Goal: Task Accomplishment & Management: Manage account settings

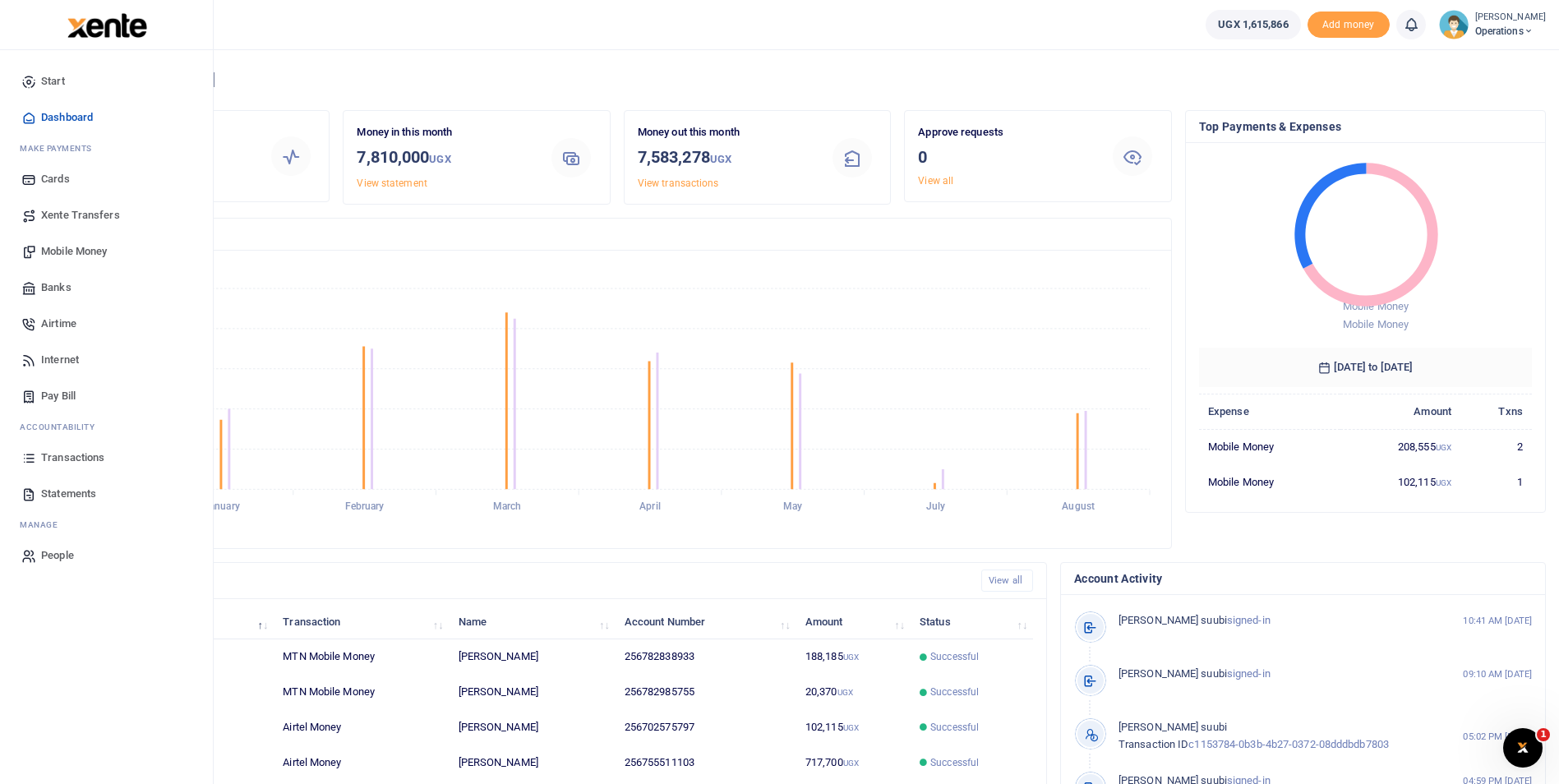
click at [63, 393] on span "Pay Bill" at bounding box center [58, 395] width 35 height 17
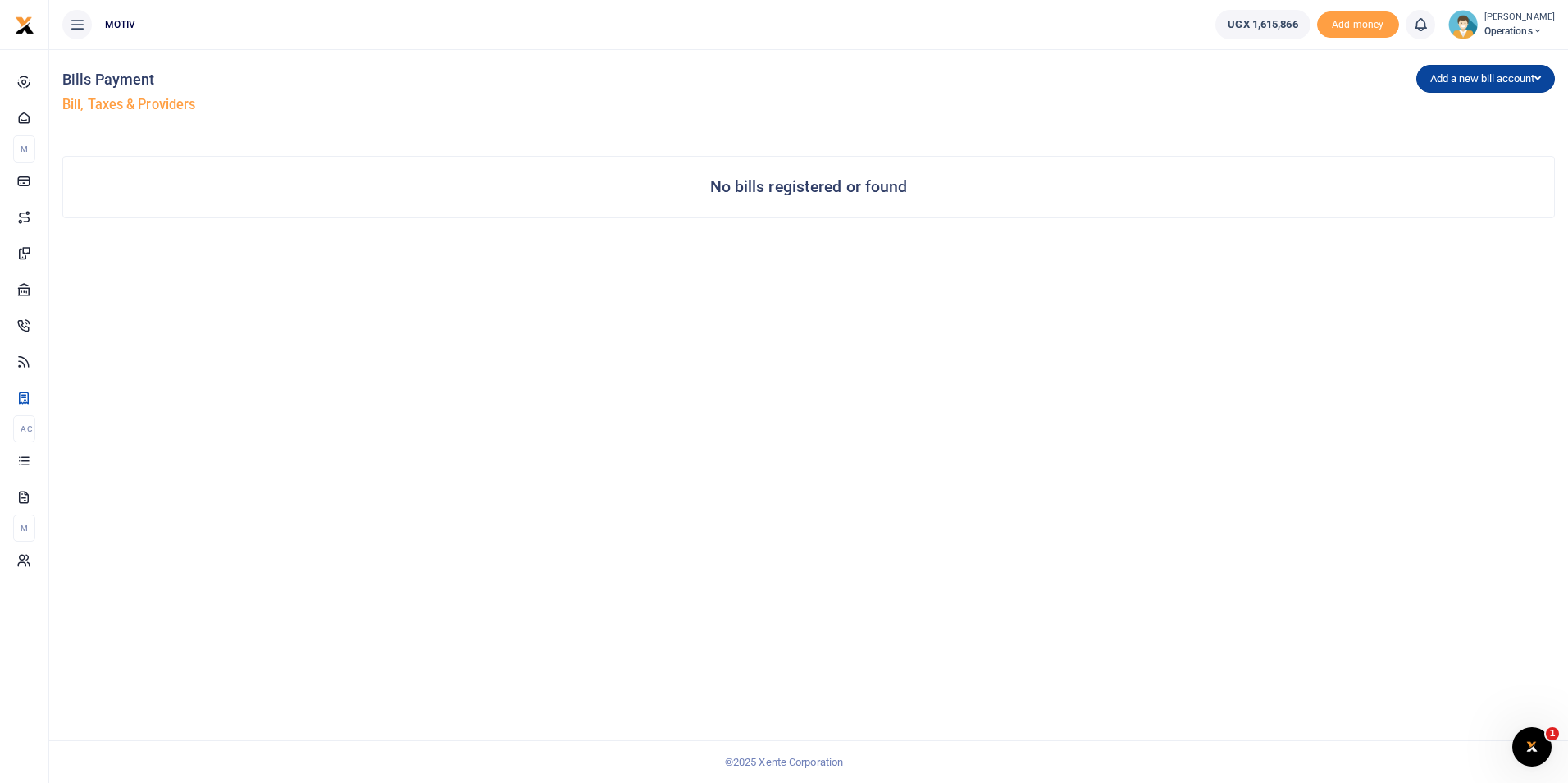
click at [1503, 79] on button "Add a new bill account" at bounding box center [1485, 78] width 138 height 28
click at [1452, 110] on link "UEDCL" at bounding box center [1481, 113] width 130 height 23
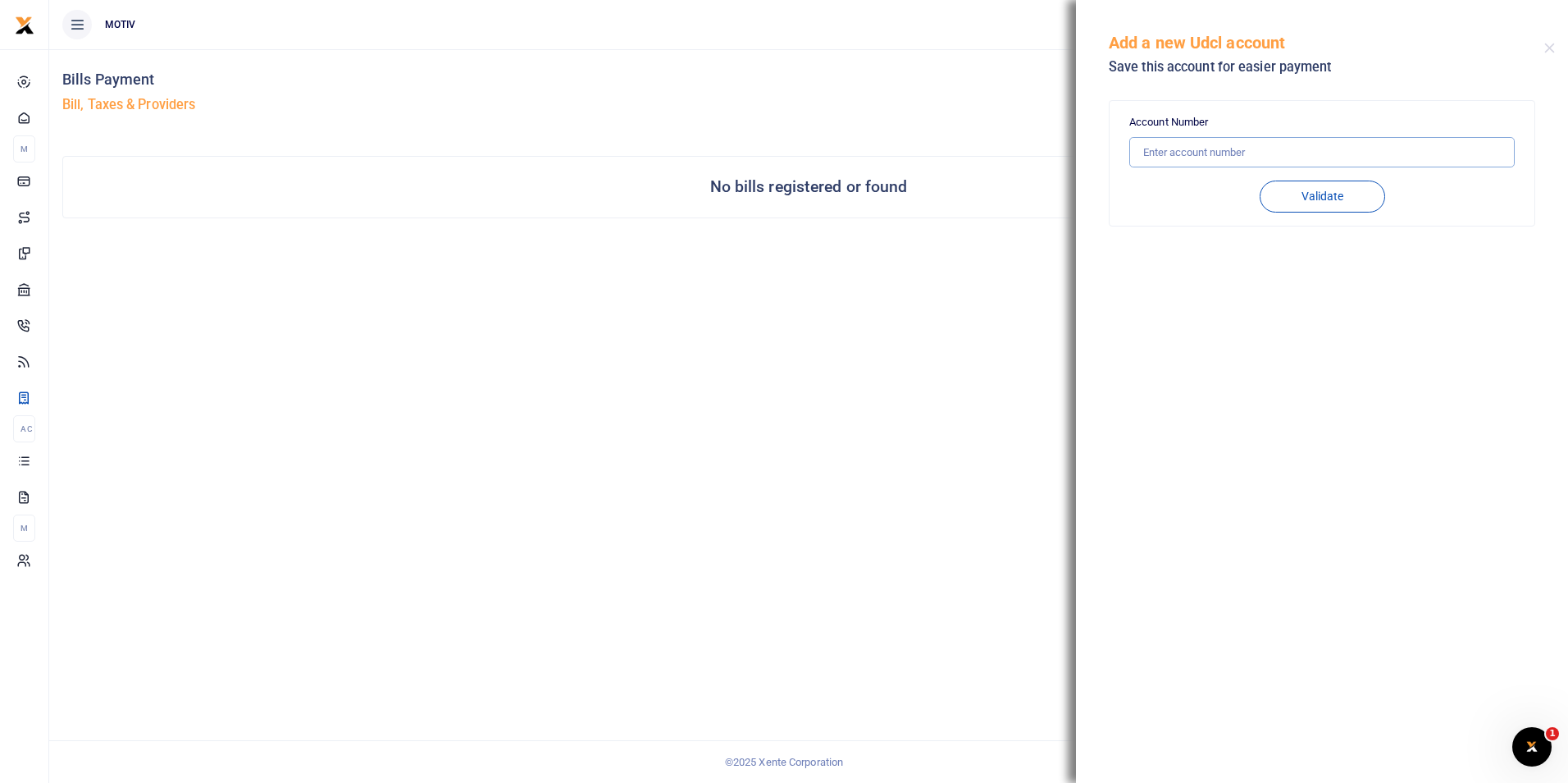
click at [1326, 156] on input "text" at bounding box center [1322, 151] width 386 height 31
paste input "102007098203"
type input "102007098203"
click at [1362, 199] on button "Validate" at bounding box center [1322, 196] width 126 height 32
type input "102007098203"
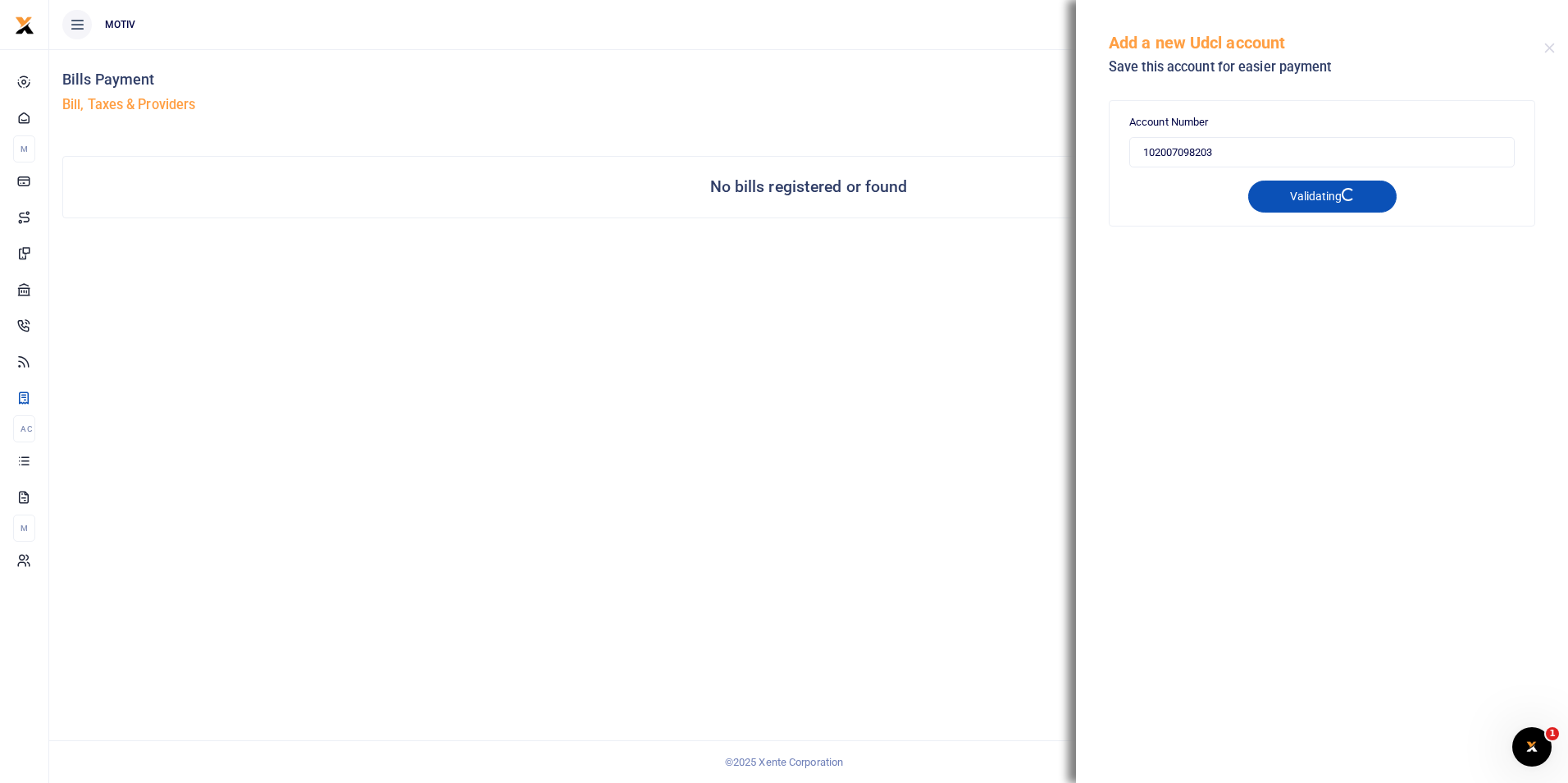
type input "MULJIBHAI MADHVANI N COMPANY LIMITED"
type input "PREPAID"
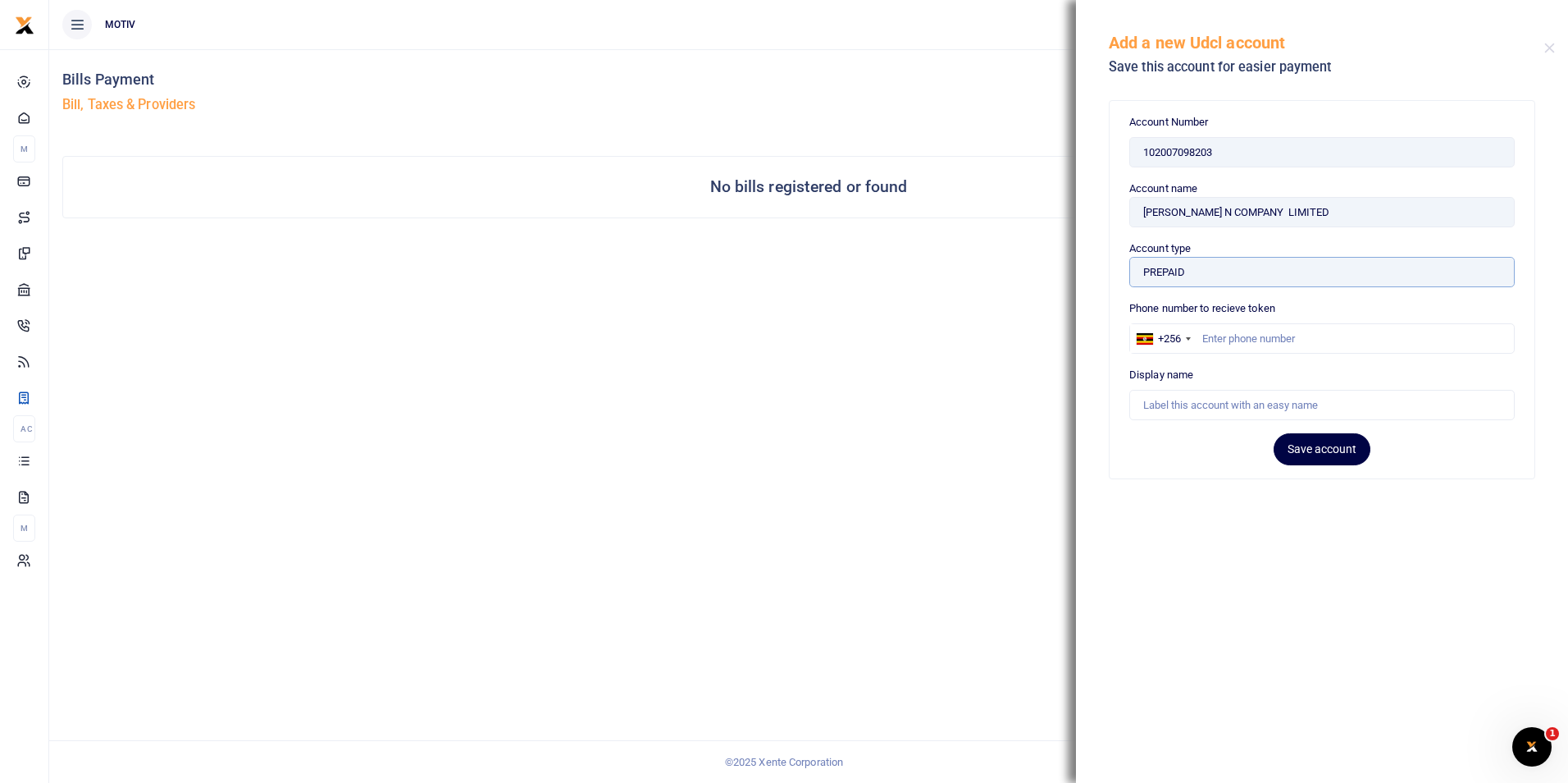
click at [1206, 269] on input "PREPAID" at bounding box center [1322, 271] width 386 height 31
click at [415, 406] on div "Bills Payment Bill, Taxes & Providers Add a new bill account UEDCL NWSC URA KCC…" at bounding box center [808, 416] width 1519 height 734
